Goal: Check status: Check status

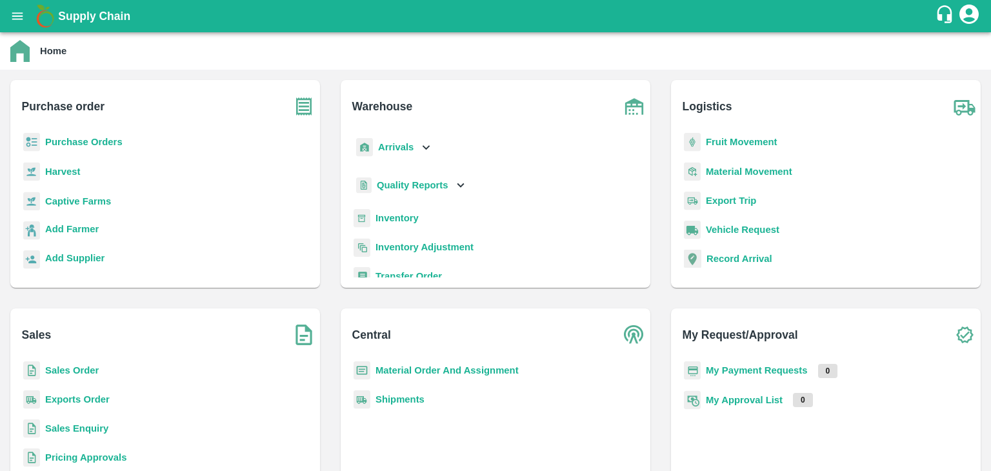
click at [75, 141] on b "Purchase Orders" at bounding box center [83, 142] width 77 height 10
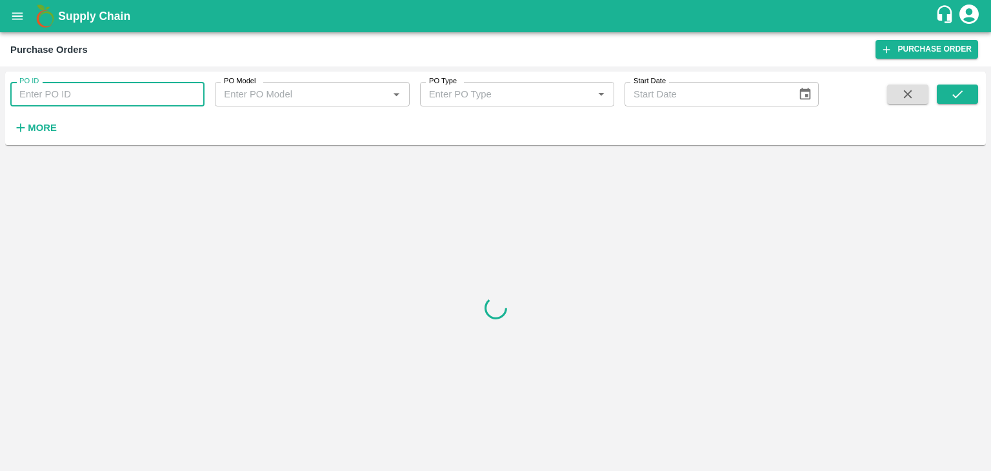
click at [71, 94] on input "PO ID" at bounding box center [107, 94] width 194 height 25
type input "162023"
click at [952, 95] on icon "submit" at bounding box center [957, 94] width 14 height 14
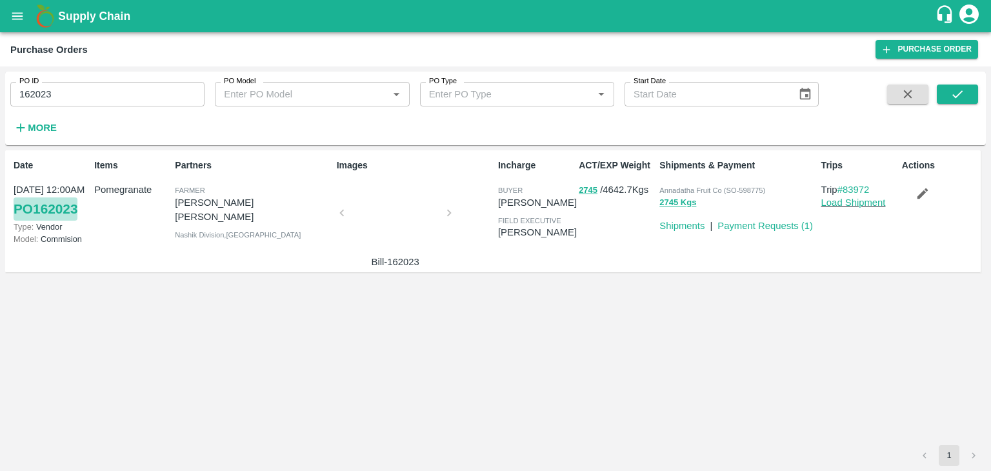
click at [41, 205] on link "PO 162023" at bounding box center [46, 208] width 64 height 23
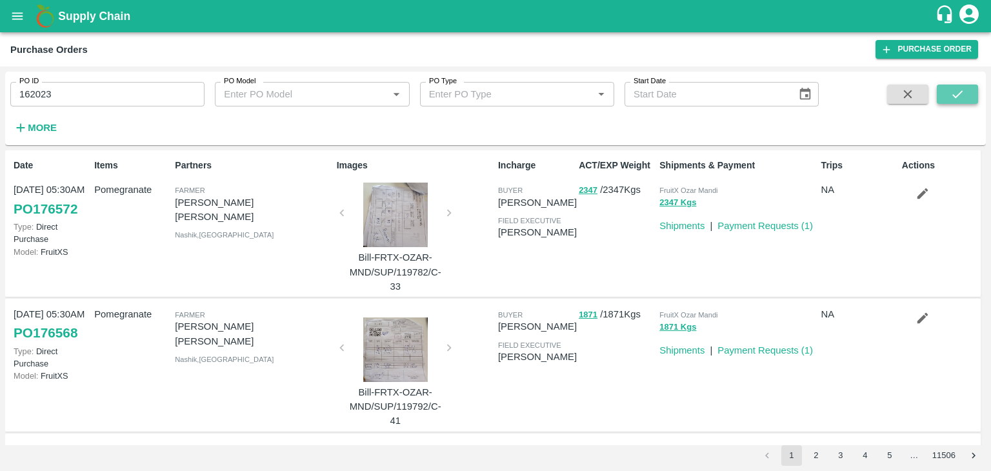
click at [961, 94] on icon "submit" at bounding box center [957, 94] width 14 height 14
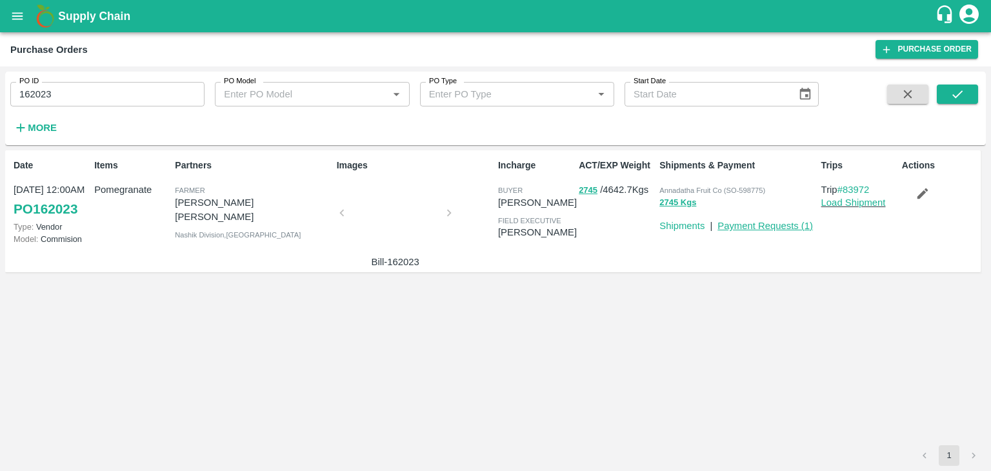
click at [751, 225] on link "Payment Requests ( 1 )" at bounding box center [764, 226] width 95 height 10
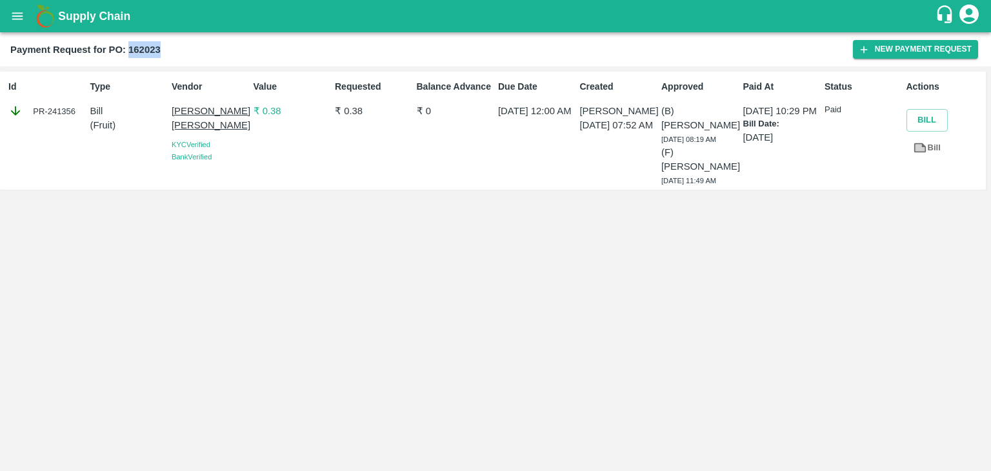
drag, startPoint x: 129, startPoint y: 49, endPoint x: 171, endPoint y: 55, distance: 42.4
click at [171, 55] on div "Payment Request for PO: 162023" at bounding box center [431, 49] width 843 height 17
copy b "162023"
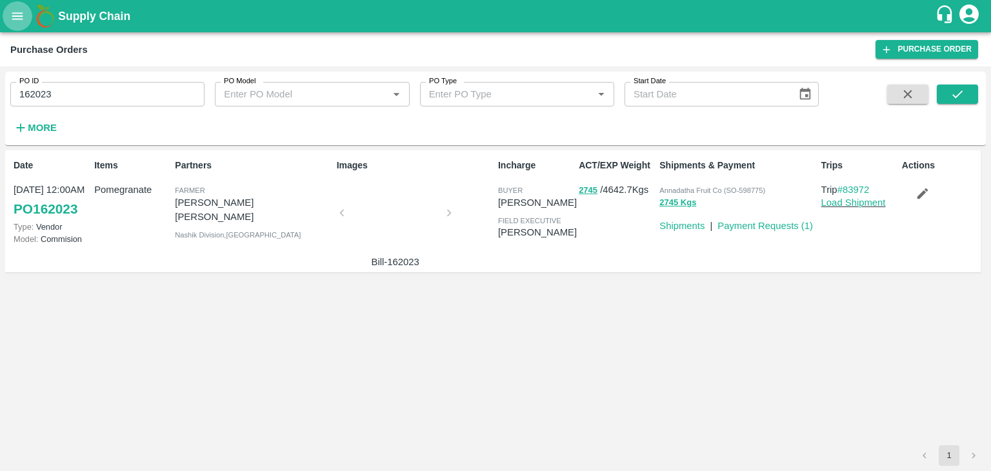
drag, startPoint x: 0, startPoint y: 0, endPoint x: 18, endPoint y: 17, distance: 25.1
click at [18, 17] on icon "open drawer" at bounding box center [17, 16] width 14 height 14
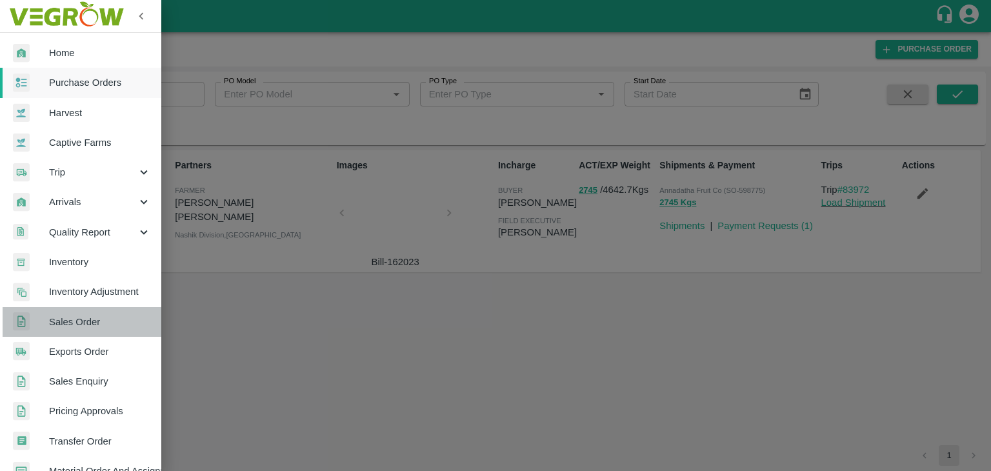
click at [95, 325] on span "Sales Order" at bounding box center [100, 322] width 102 height 14
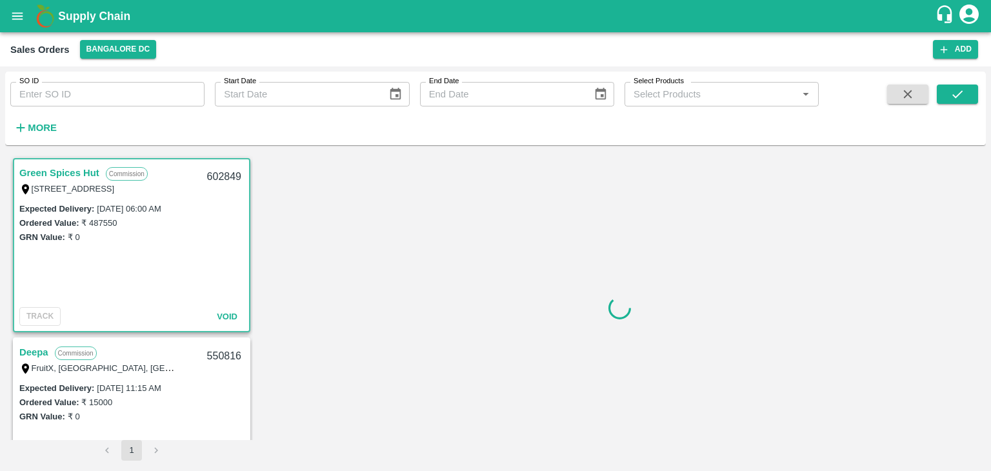
click at [99, 96] on input "SO ID" at bounding box center [107, 94] width 194 height 25
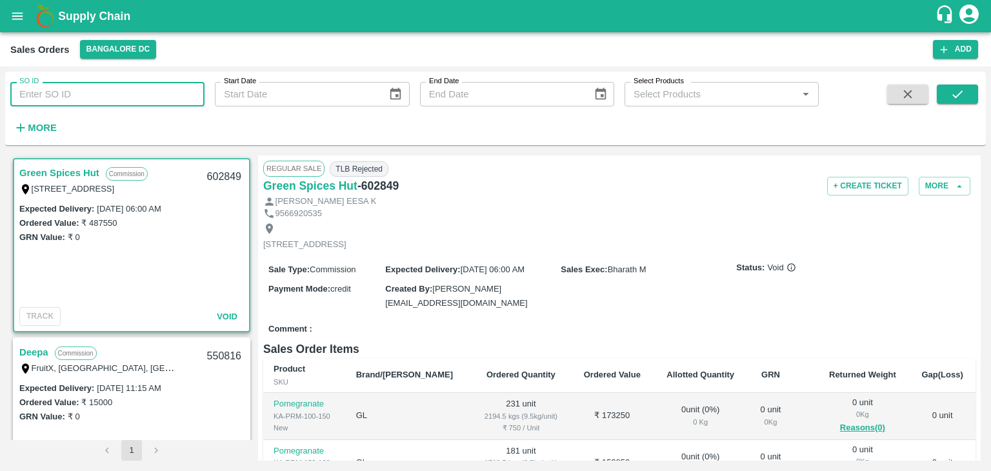
paste input "598775"
type input "598775"
click at [952, 95] on icon "submit" at bounding box center [957, 94] width 14 height 14
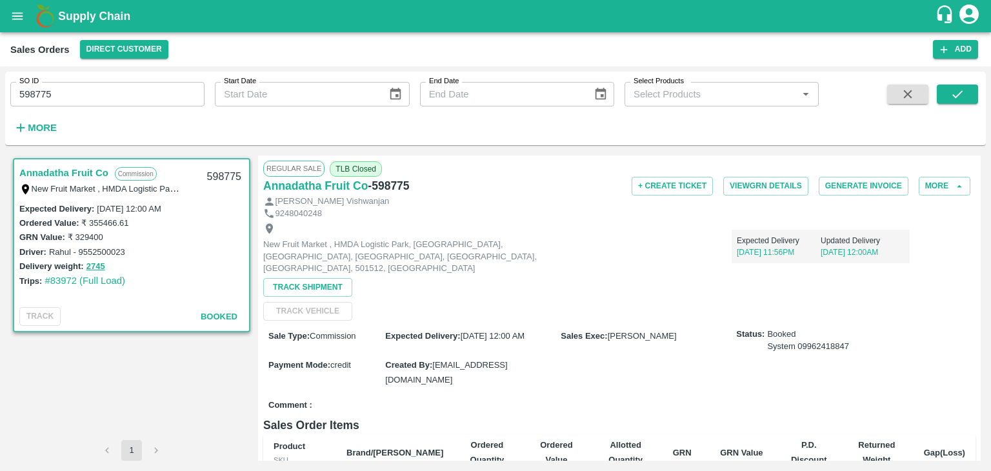
scroll to position [5, 0]
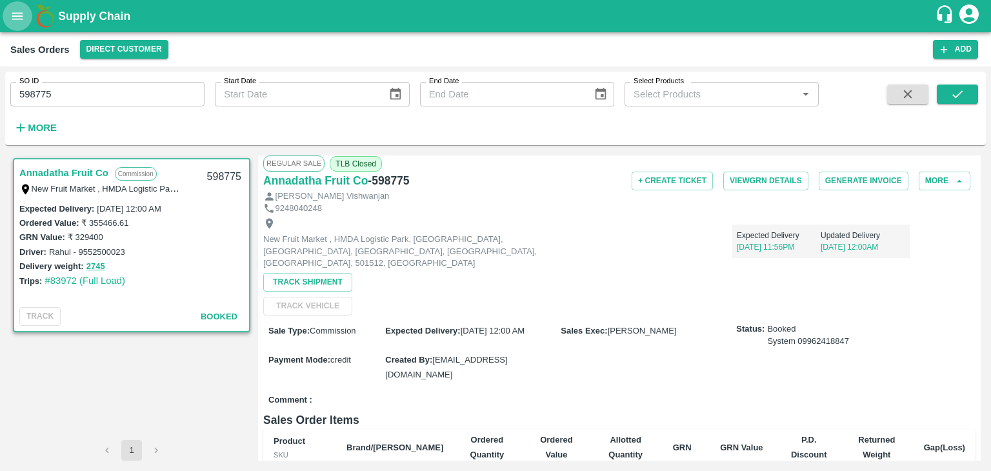
click at [14, 12] on icon "open drawer" at bounding box center [17, 16] width 14 height 14
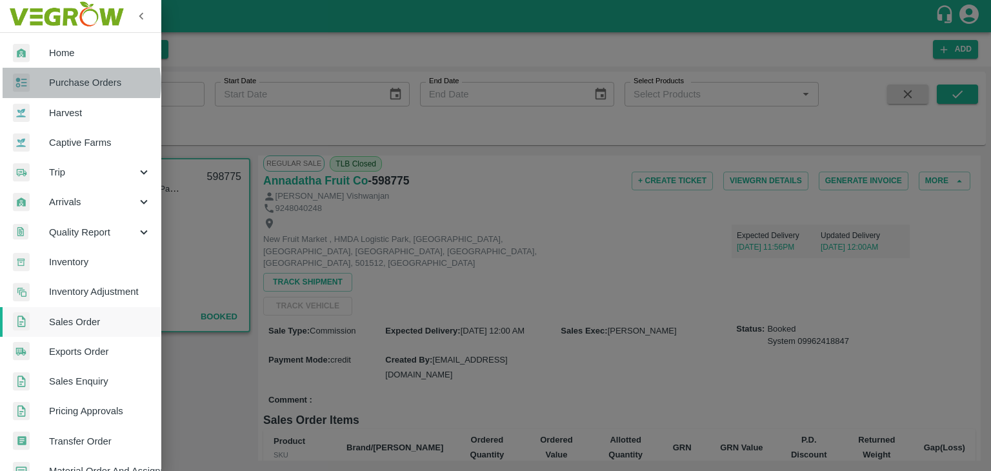
click at [75, 84] on span "Purchase Orders" at bounding box center [100, 82] width 102 height 14
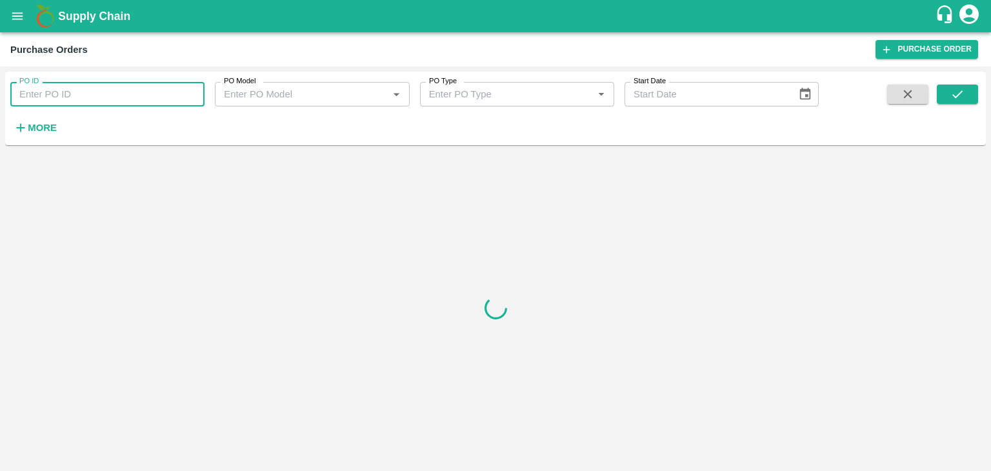
click at [61, 94] on input "PO ID" at bounding box center [107, 94] width 194 height 25
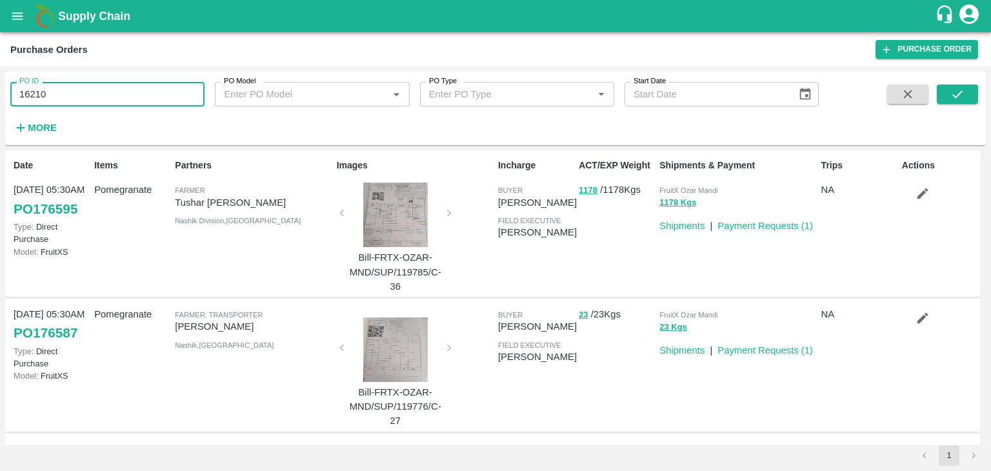
click at [88, 103] on input "16210" at bounding box center [107, 94] width 194 height 25
type input "162266"
click at [953, 99] on icon "submit" at bounding box center [957, 94] width 14 height 14
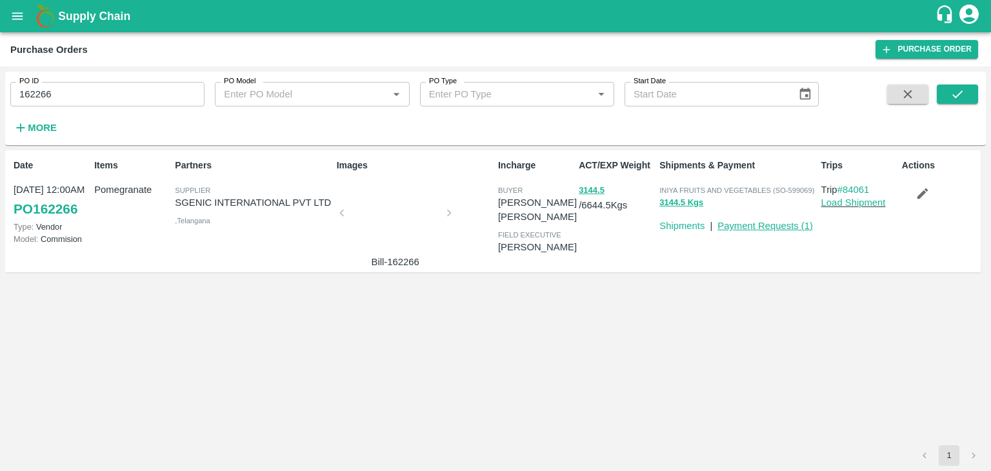
click at [769, 226] on link "Payment Requests ( 1 )" at bounding box center [764, 226] width 95 height 10
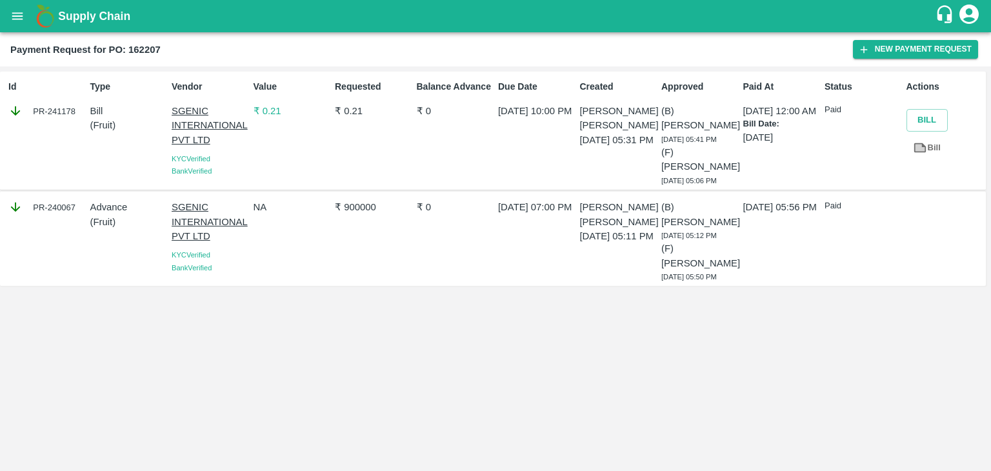
click at [592, 143] on p "07 Jul 2025, 05:31 PM" at bounding box center [618, 140] width 77 height 14
click at [6, 159] on div "Id PR-241178" at bounding box center [44, 131] width 82 height 112
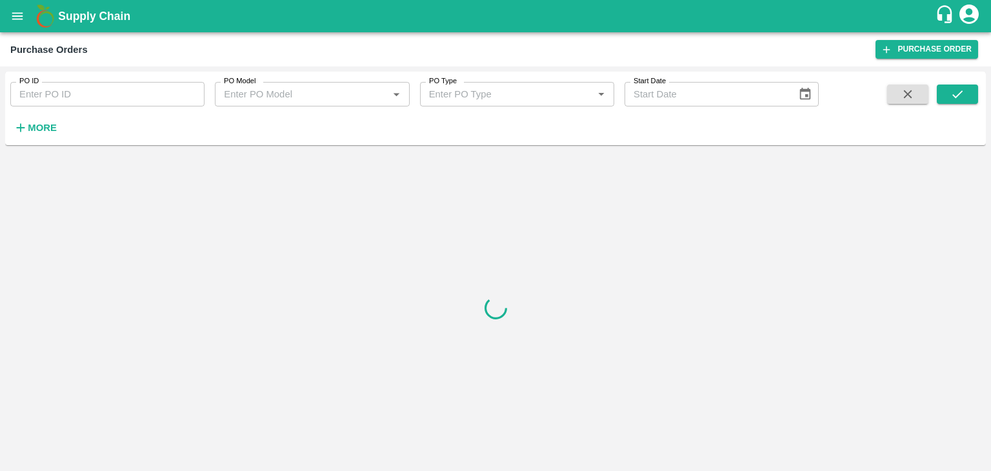
click at [112, 86] on input "PO ID" at bounding box center [107, 94] width 194 height 25
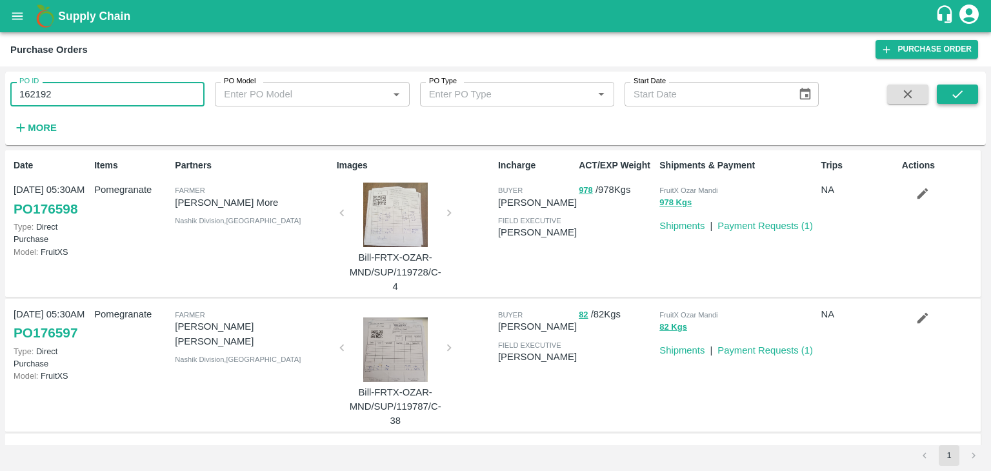
type input "162192"
click at [951, 93] on icon "submit" at bounding box center [957, 94] width 14 height 14
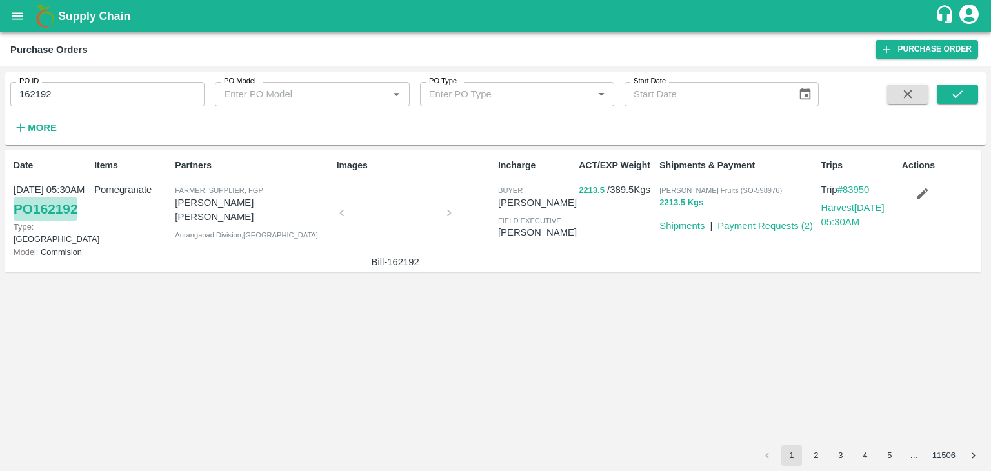
click at [40, 212] on link "PO 162192" at bounding box center [46, 208] width 64 height 23
click at [13, 23] on button "open drawer" at bounding box center [18, 16] width 30 height 30
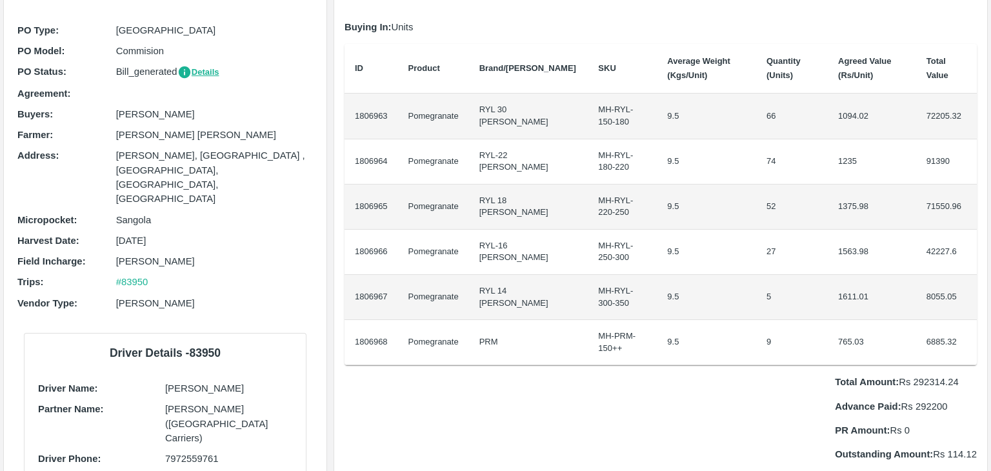
scroll to position [99, 0]
